Goal: Navigation & Orientation: Understand site structure

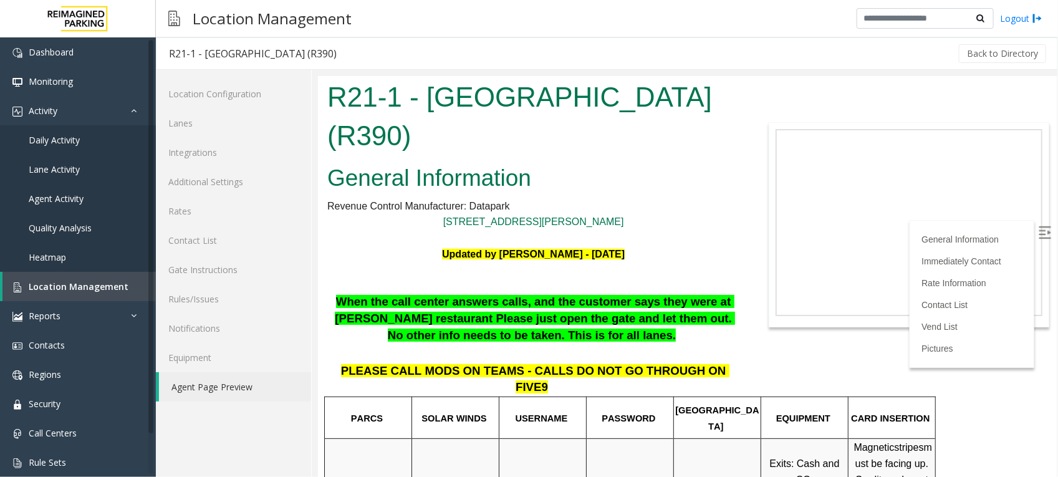
scroll to position [546, 0]
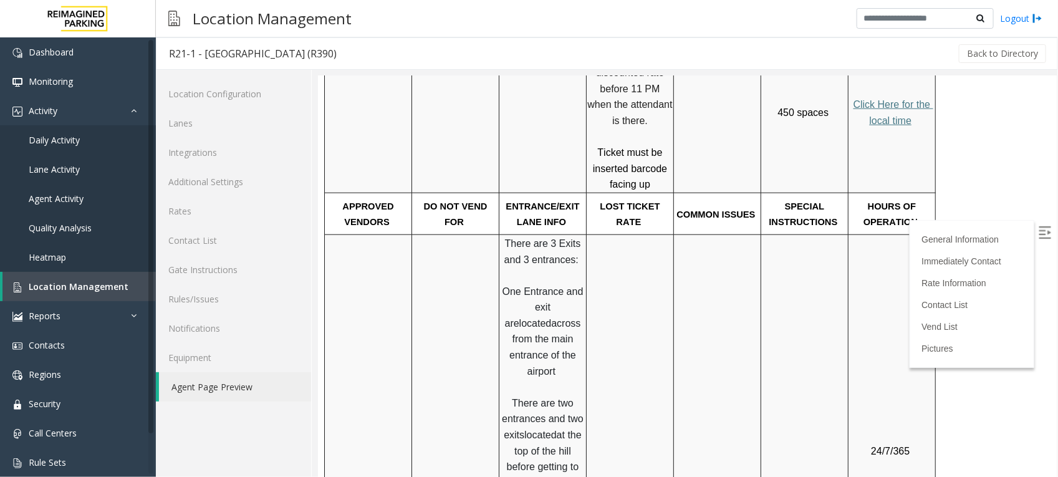
click at [640, 234] on td at bounding box center [629, 450] width 87 height 432
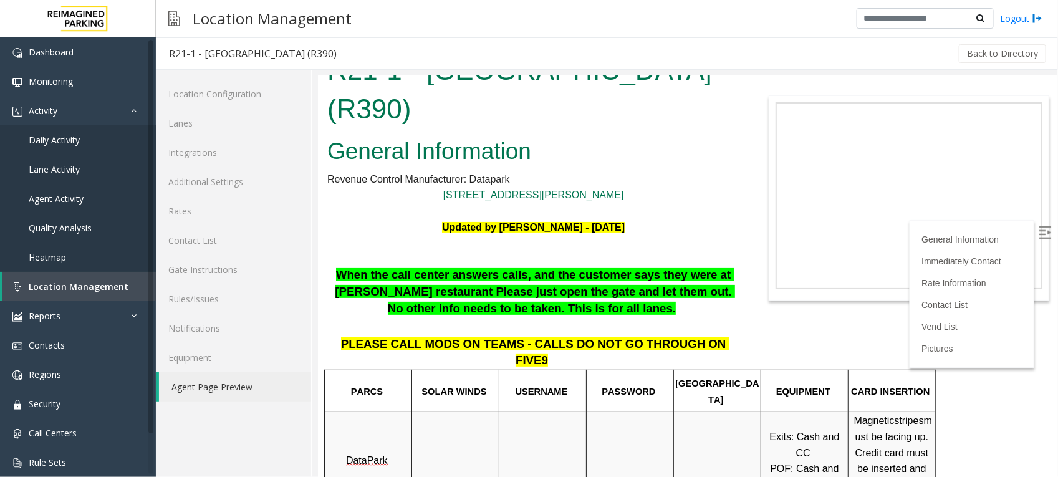
scroll to position [0, 0]
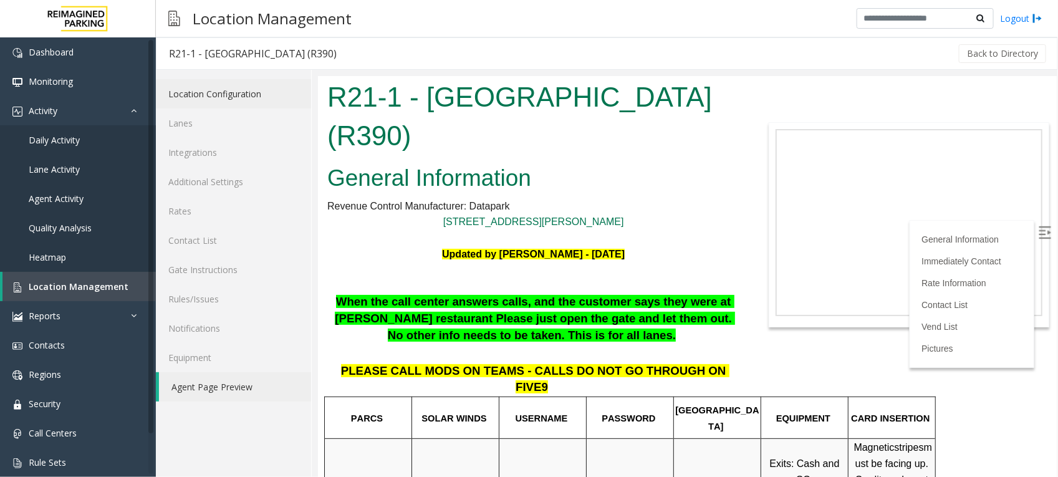
click at [225, 95] on link "Location Configuration" at bounding box center [233, 93] width 155 height 29
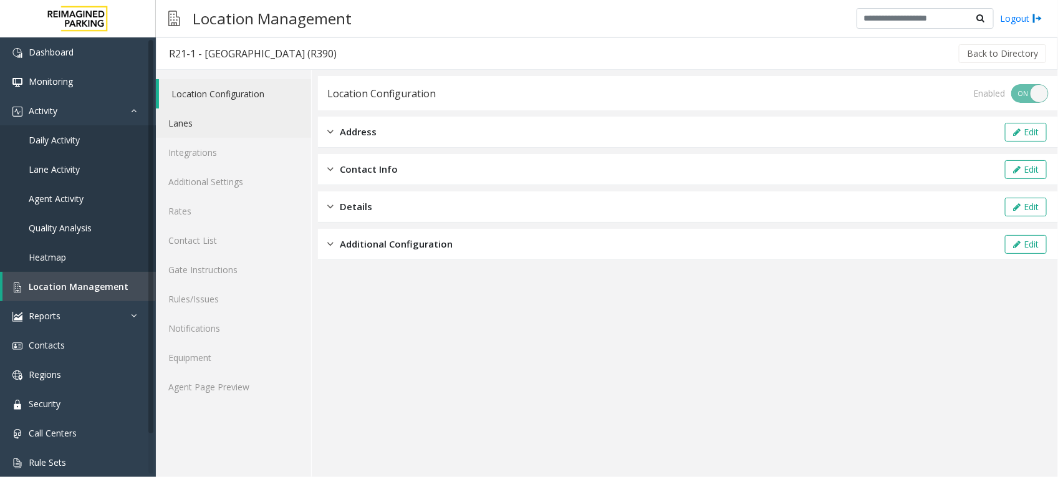
click at [167, 132] on link "Lanes" at bounding box center [233, 123] width 155 height 29
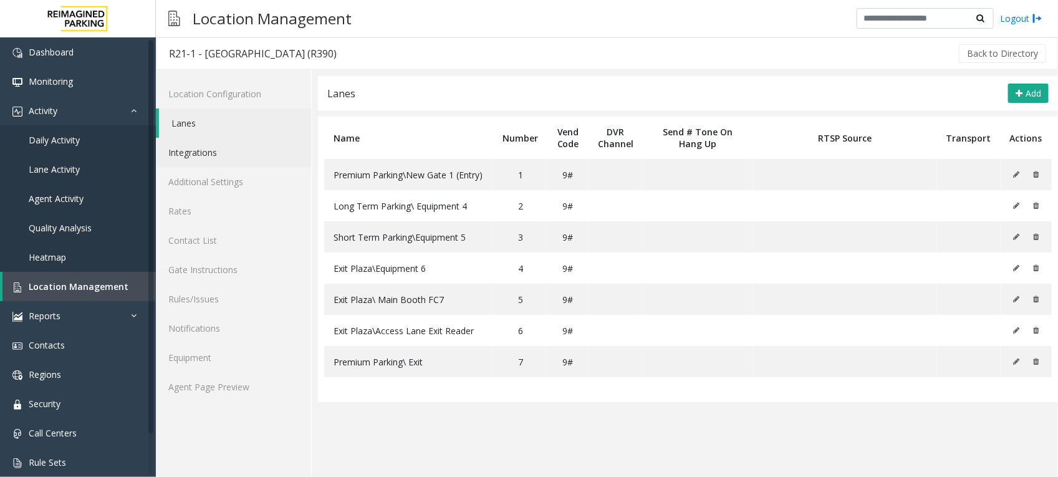
click at [204, 148] on link "Integrations" at bounding box center [233, 152] width 155 height 29
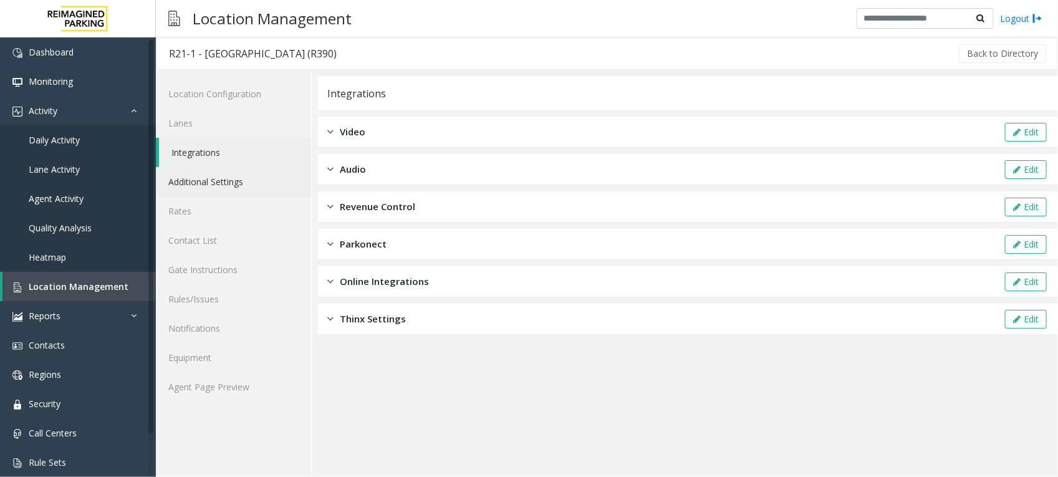
click at [226, 176] on link "Additional Settings" at bounding box center [233, 181] width 155 height 29
